Goal: Book appointment/travel/reservation

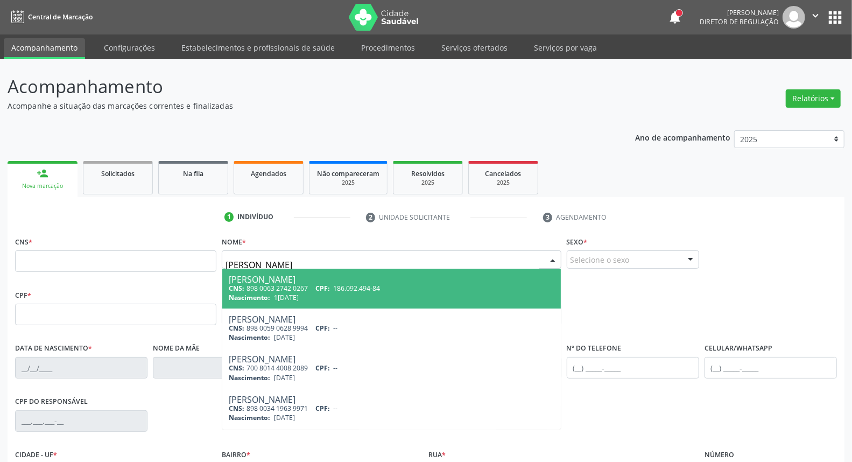
type input "[PERSON_NAME]"
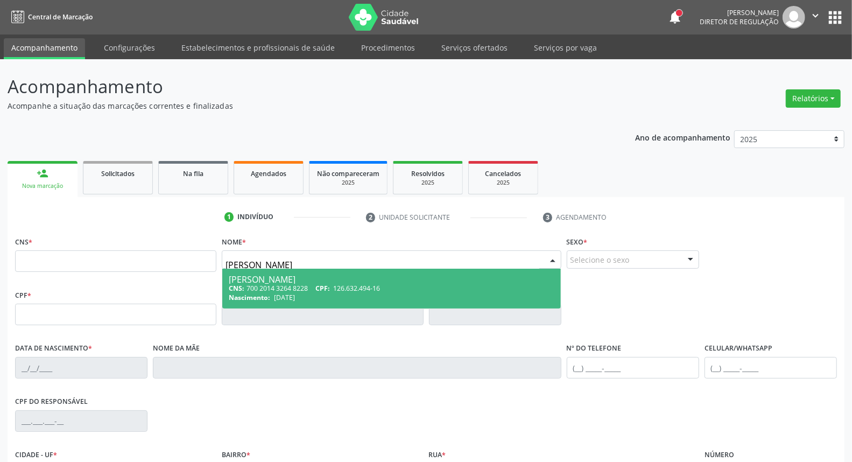
click at [370, 284] on span "126.632.494-16" at bounding box center [356, 288] width 47 height 9
type input "700 2014 3264 8228"
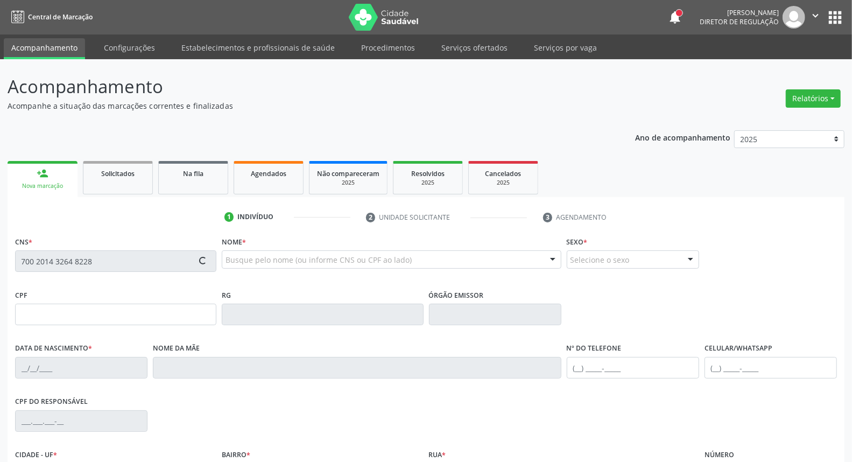
scroll to position [121, 0]
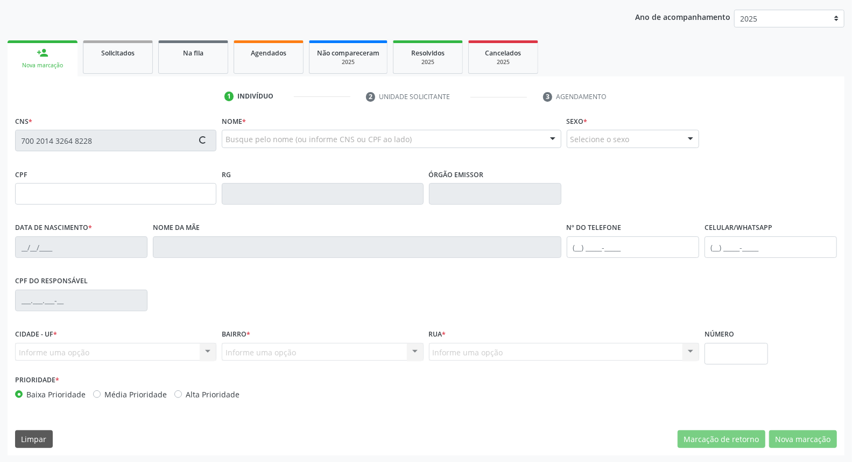
type input "126.632.494-16"
type input "[DATE]"
type input "[PERSON_NAME]"
type input "[PHONE_NUMBER]"
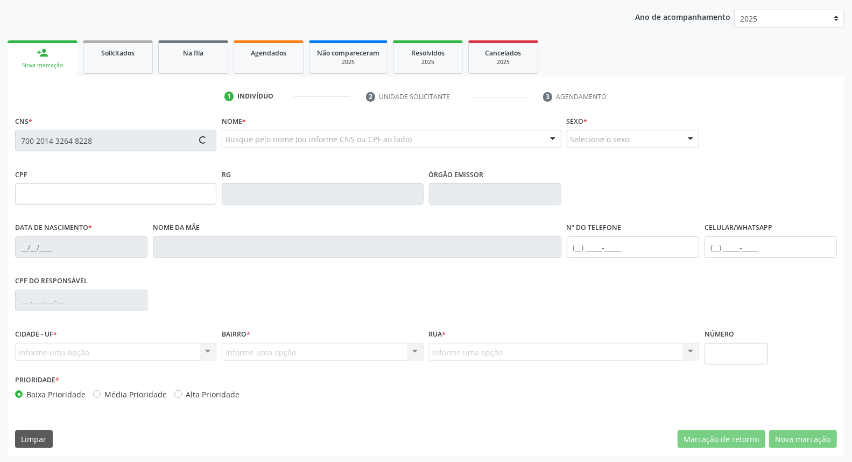
type input "408.021.594-00"
type input "53"
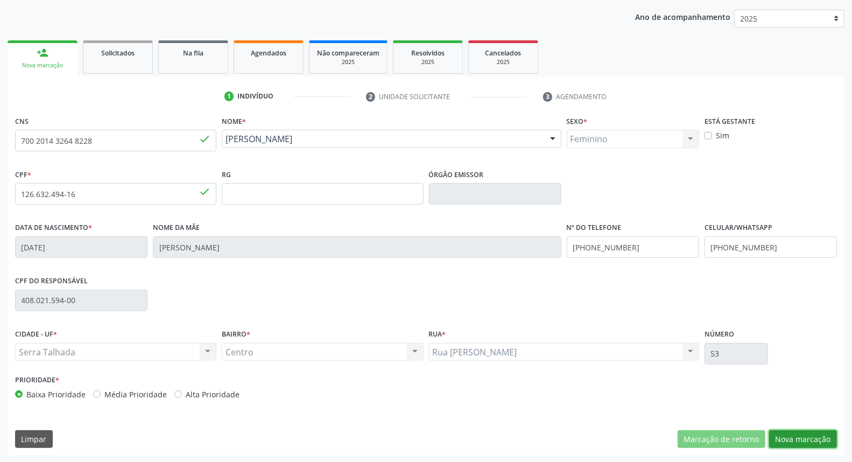
click at [788, 437] on button "Nova marcação" at bounding box center [803, 439] width 68 height 18
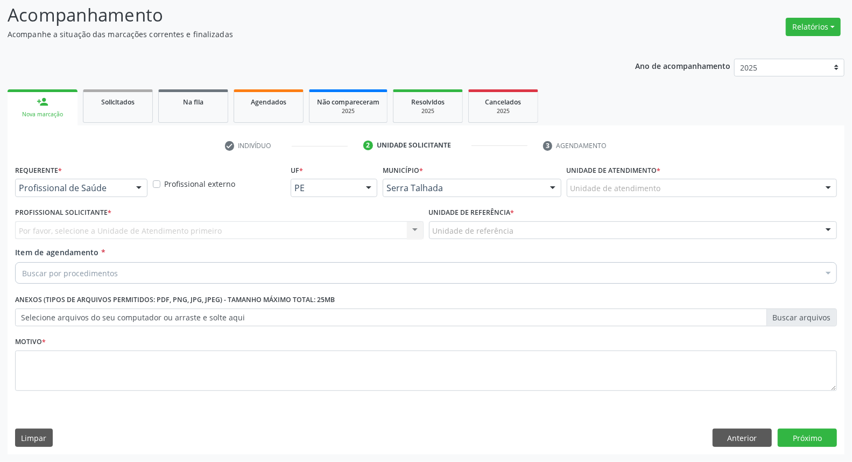
scroll to position [71, 0]
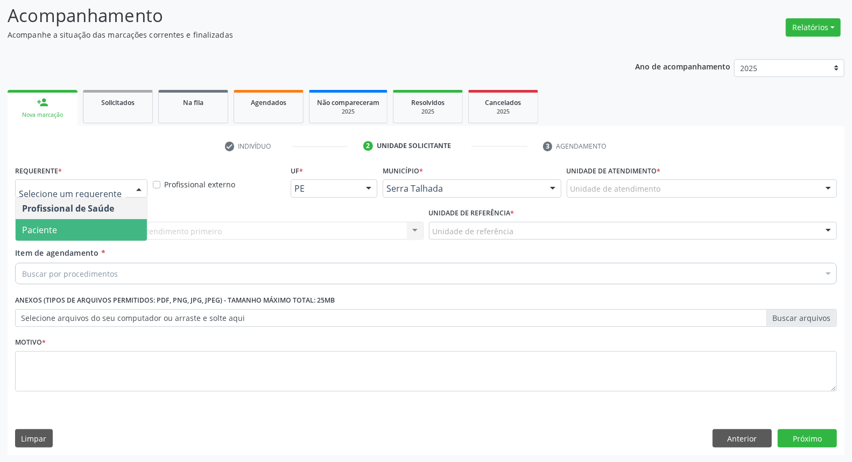
click at [102, 222] on span "Paciente" at bounding box center [81, 230] width 131 height 22
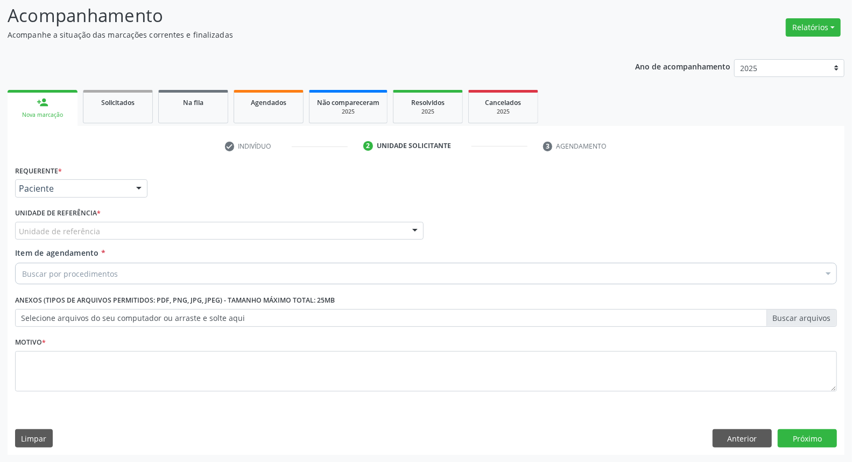
click at [102, 222] on div "Unidade de referência" at bounding box center [219, 231] width 408 height 18
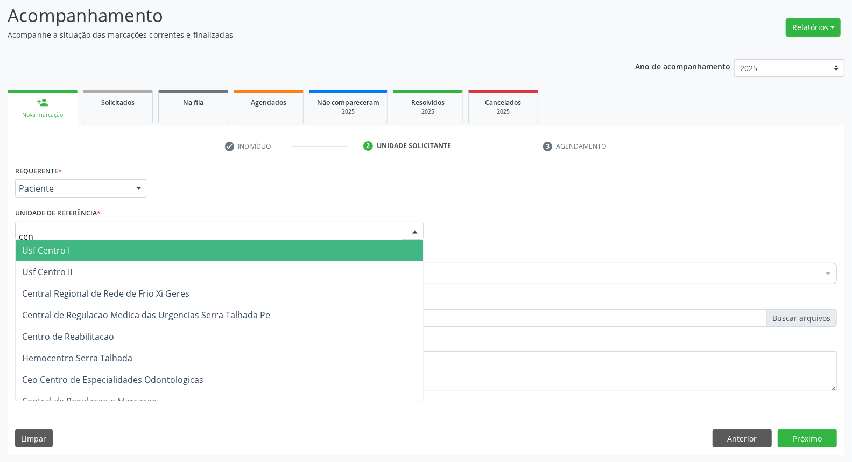
type input "cent"
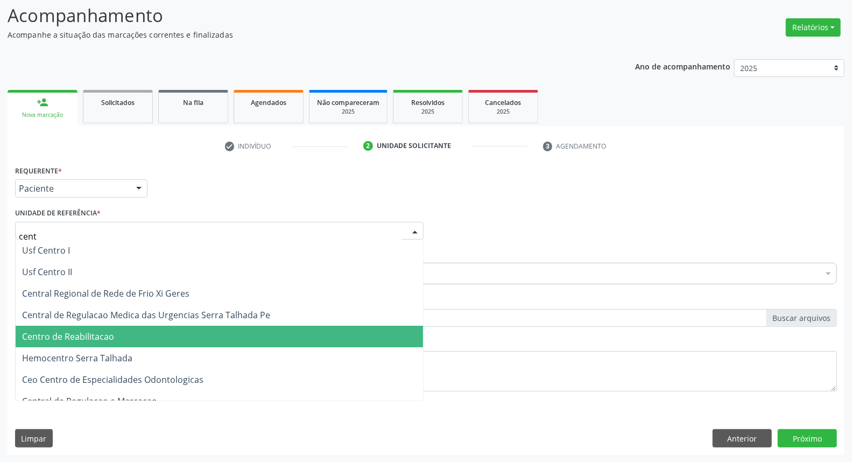
click at [101, 344] on span "Centro de Reabilitacao" at bounding box center [219, 337] width 407 height 22
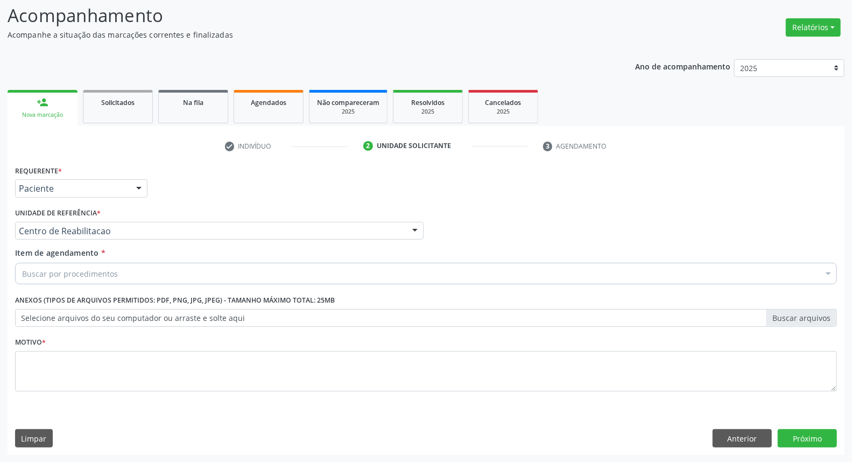
click at [120, 269] on div "Buscar por procedimentos" at bounding box center [426, 274] width 822 height 22
click at [22, 273] on input "Item de agendamento *" at bounding box center [22, 274] width 0 height 22
click at [22, 272] on input "Item de agendamento *" at bounding box center [22, 274] width 0 height 22
click at [22, 273] on input "Item de agendamento *" at bounding box center [22, 274] width 0 height 22
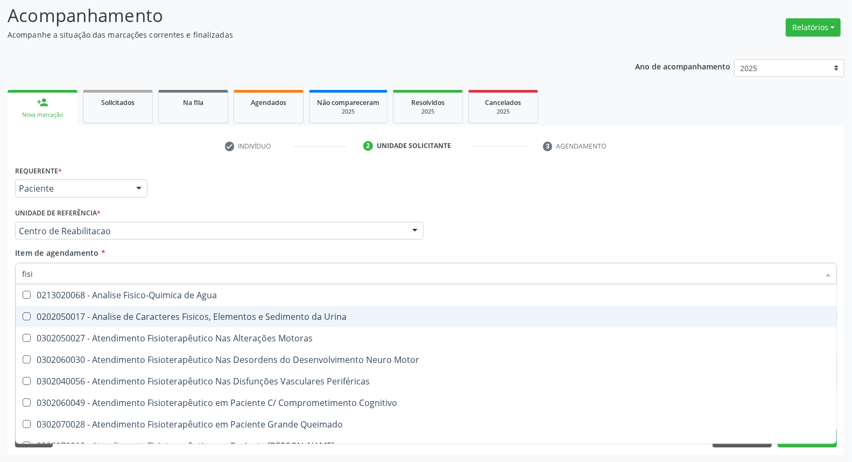
type input "fisio"
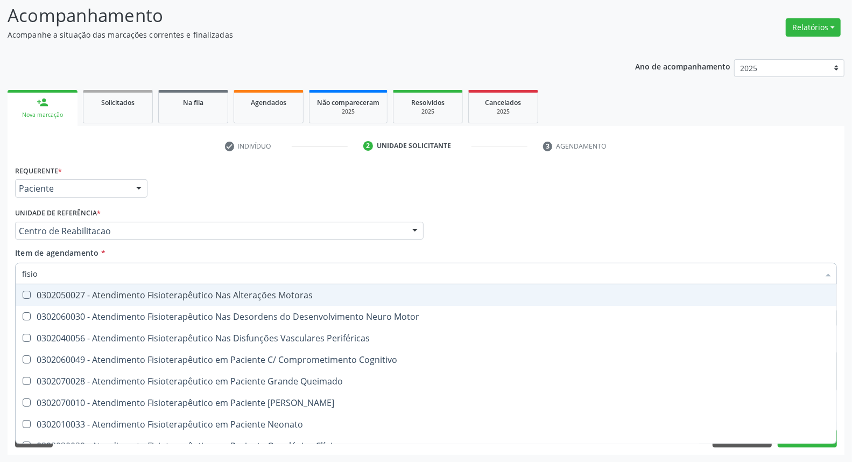
click at [97, 292] on div "0302050027 - Atendimento Fisioterapêutico Nas Alterações Motoras" at bounding box center [426, 295] width 808 height 9
checkbox Motoras "true"
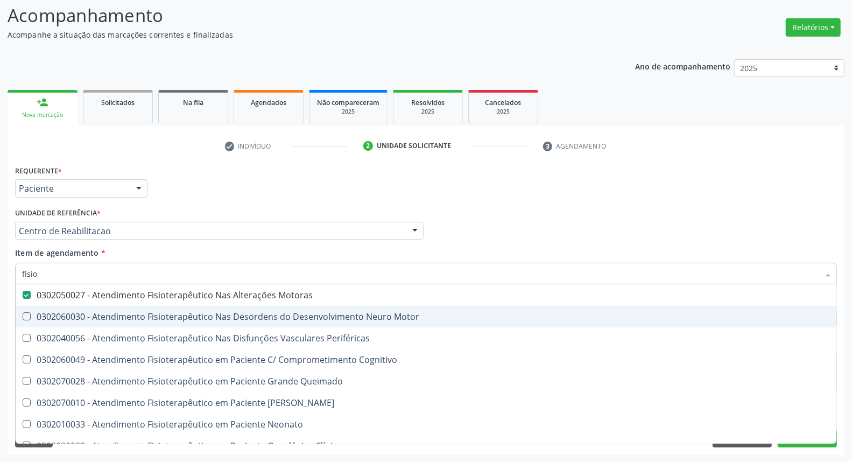
click at [0, 313] on div "Acompanhamento Acompanhe a situação das marcações correntes e finalizadas Relat…" at bounding box center [426, 225] width 852 height 474
checkbox Motor "true"
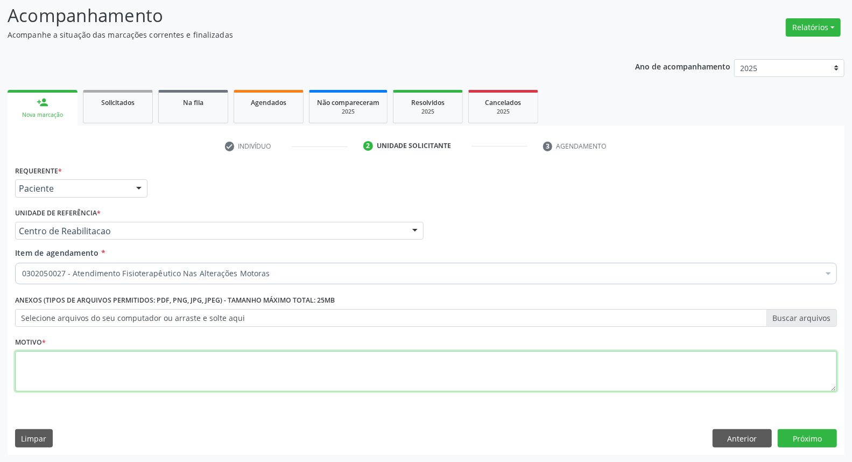
click at [42, 367] on textarea at bounding box center [426, 371] width 822 height 41
type textarea "*"
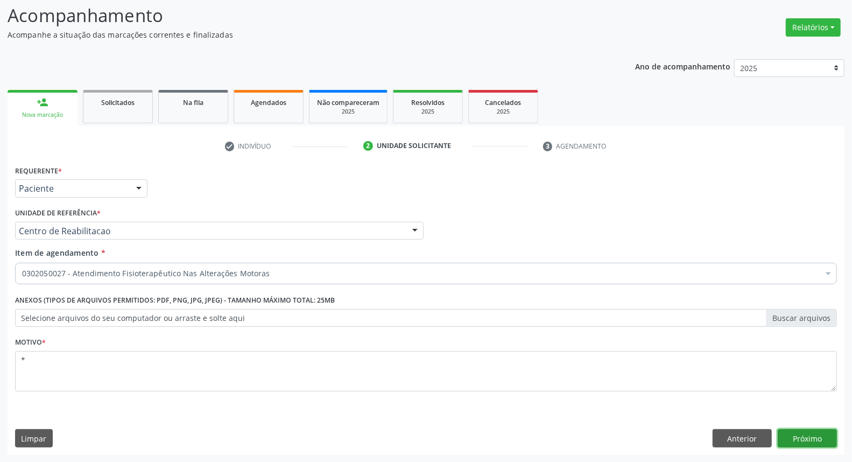
click at [790, 435] on button "Próximo" at bounding box center [807, 438] width 59 height 18
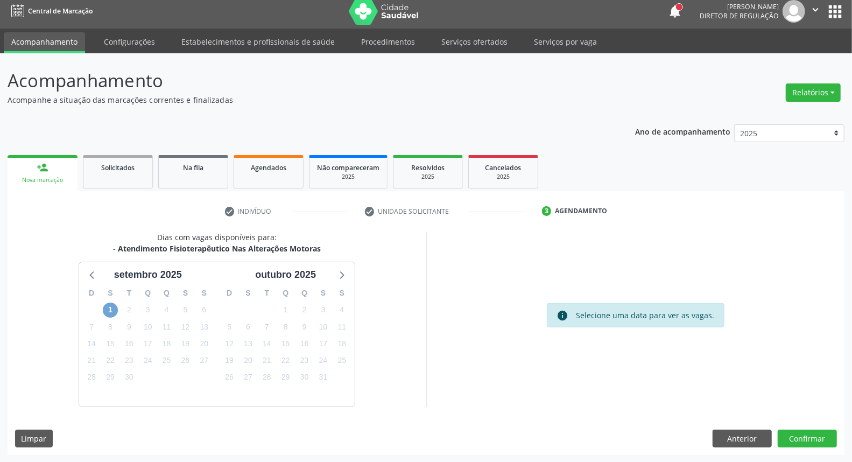
click at [111, 313] on span "1" at bounding box center [110, 309] width 15 height 15
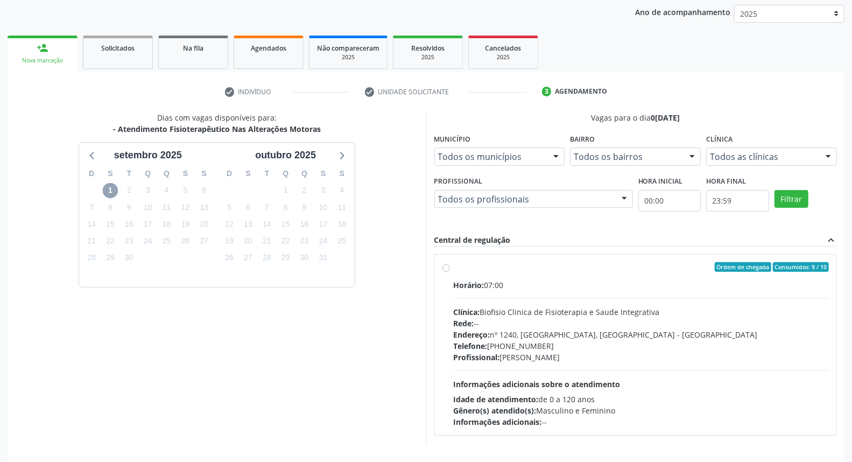
scroll to position [161, 0]
